Goal: Task Accomplishment & Management: Use online tool/utility

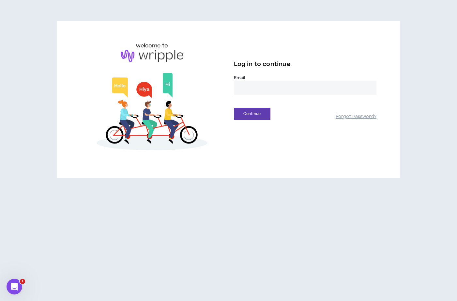
click at [255, 86] on input "email" at bounding box center [305, 88] width 143 height 14
type input "**********"
click at [257, 113] on button "Continue" at bounding box center [252, 114] width 37 height 12
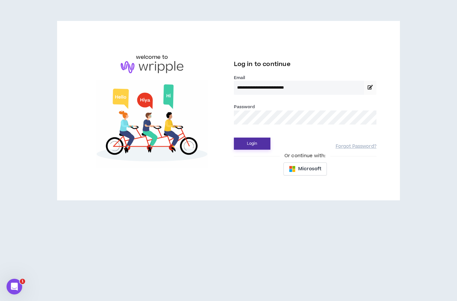
click at [249, 142] on button "Login" at bounding box center [252, 143] width 37 height 12
click at [251, 144] on button "Login" at bounding box center [252, 143] width 37 height 12
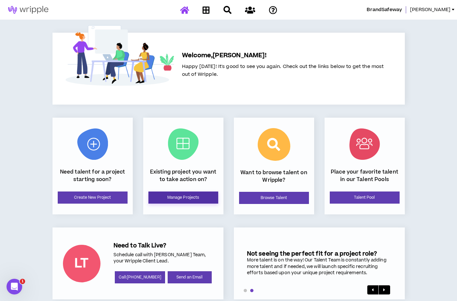
click at [182, 198] on link "Manage Projects" at bounding box center [184, 197] width 70 height 12
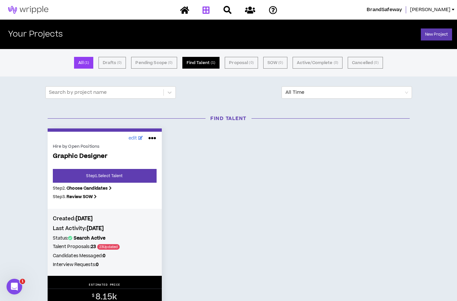
click at [201, 60] on button "Find Talent ( 1 )" at bounding box center [202, 63] width 38 height 12
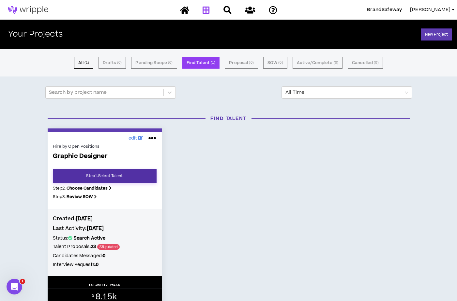
click at [90, 176] on link "Step 1 . Select Talent" at bounding box center [105, 176] width 104 height 14
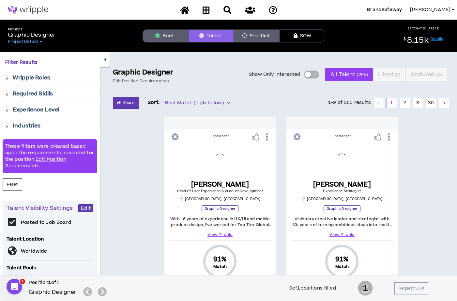
click at [314, 75] on span "button" at bounding box center [315, 74] width 4 height 7
